Goal: Task Accomplishment & Management: Manage account settings

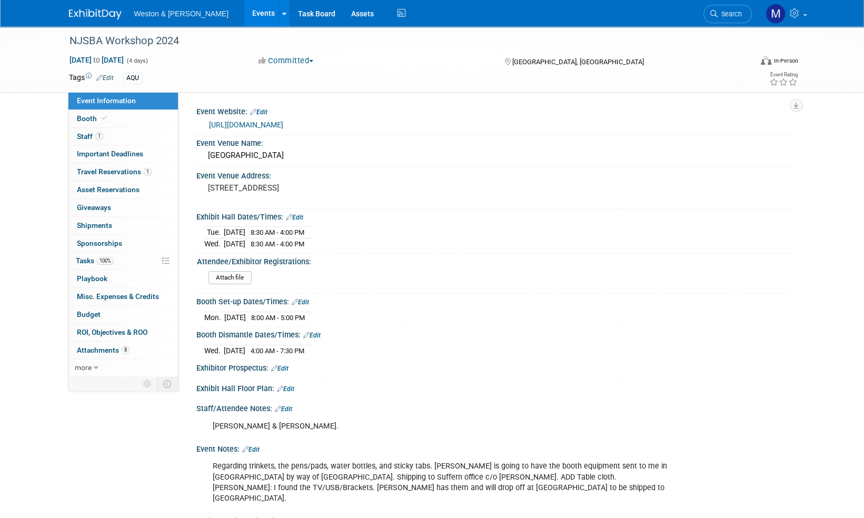
click at [96, 11] on img at bounding box center [95, 14] width 53 height 11
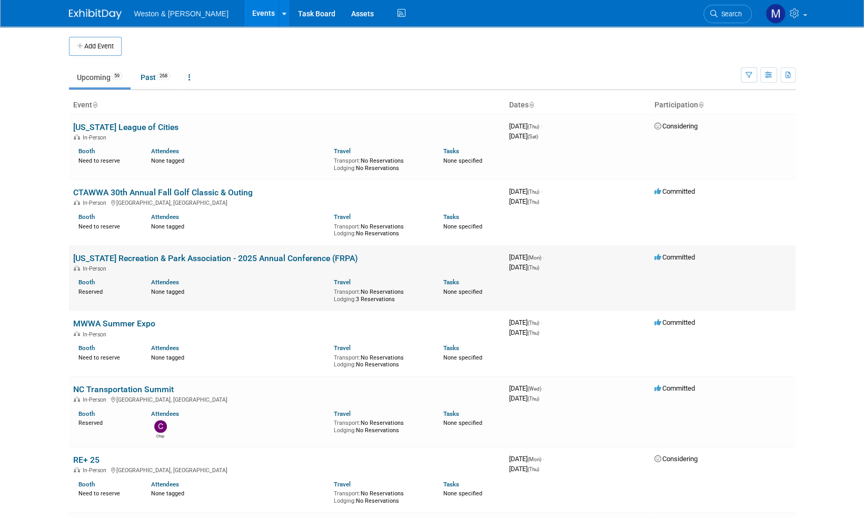
click at [244, 256] on link "[US_STATE] Recreation & Park Association - 2025 Annual Conference (FRPA)" at bounding box center [215, 258] width 285 height 10
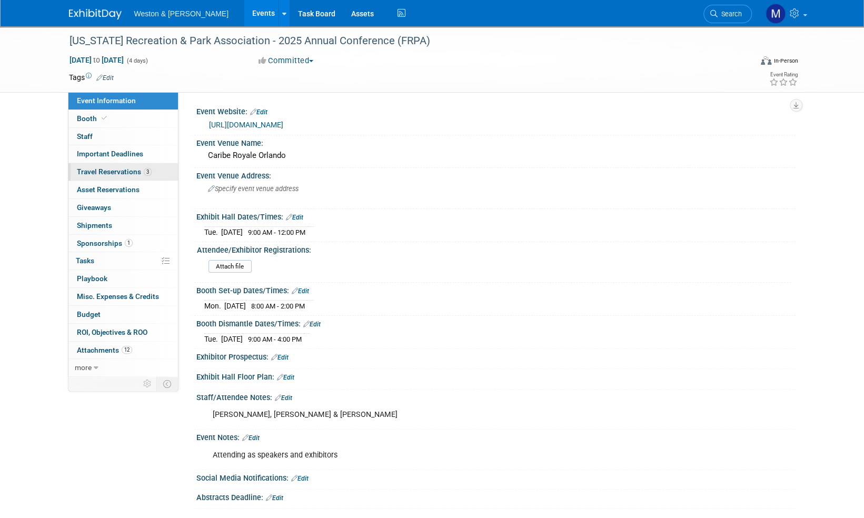
click at [111, 172] on span "Travel Reservations 3" at bounding box center [114, 172] width 75 height 8
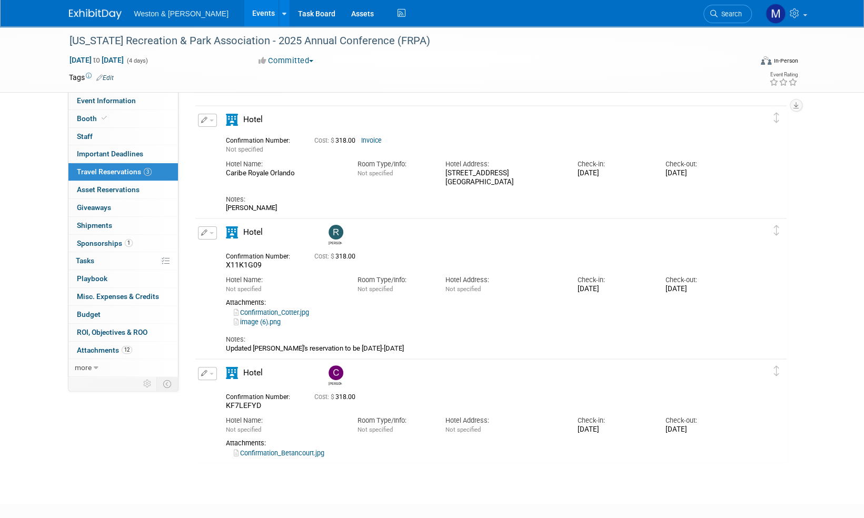
scroll to position [90, 0]
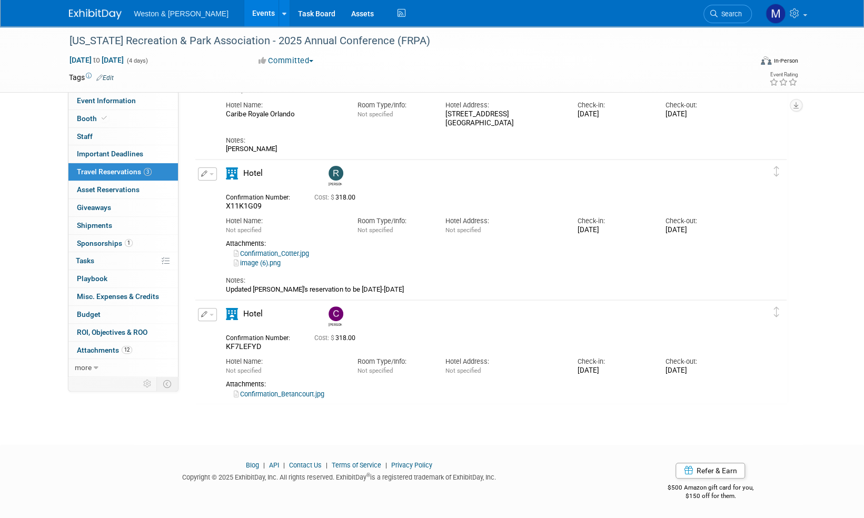
click at [214, 170] on button "button" at bounding box center [207, 174] width 19 height 13
click at [227, 189] on button "Edit Reservation" at bounding box center [243, 192] width 89 height 15
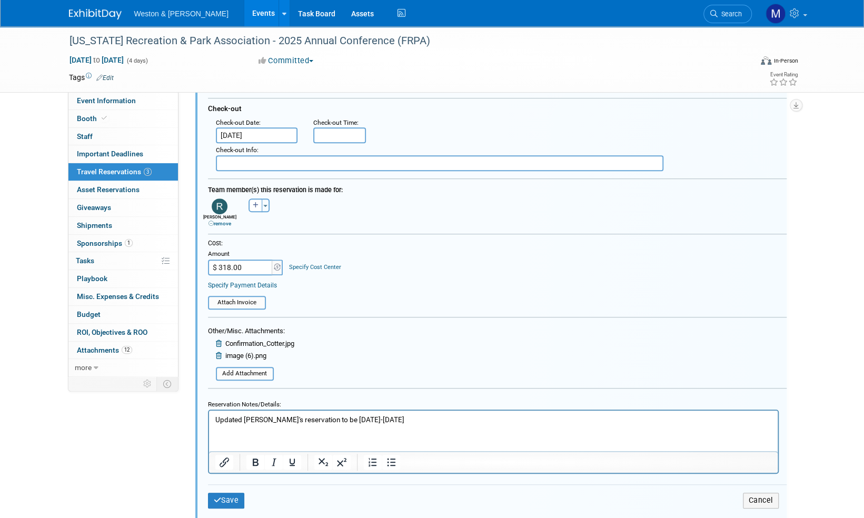
scroll to position [393, 0]
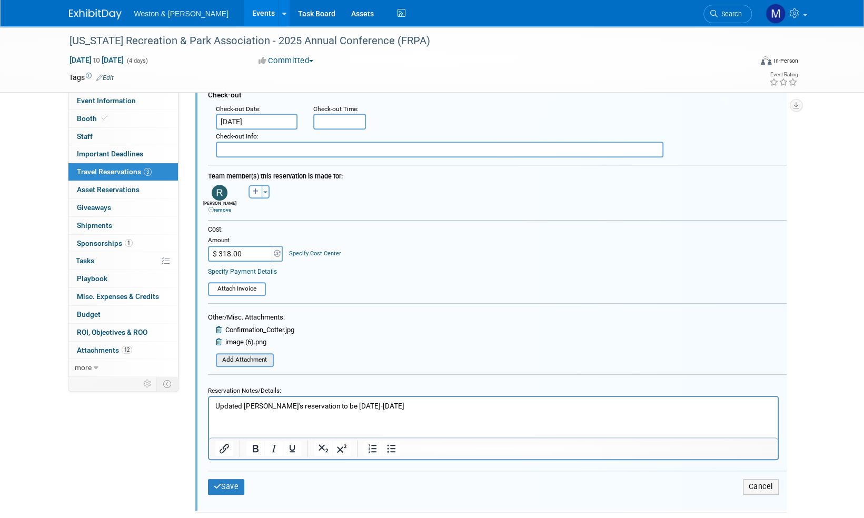
click at [243, 358] on input "file" at bounding box center [209, 361] width 125 height 12
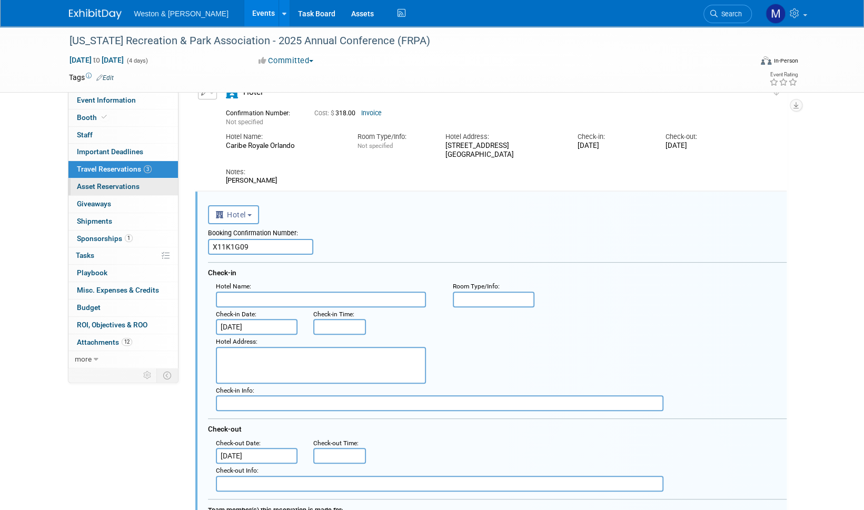
scroll to position [24, 0]
